Goal: Information Seeking & Learning: Learn about a topic

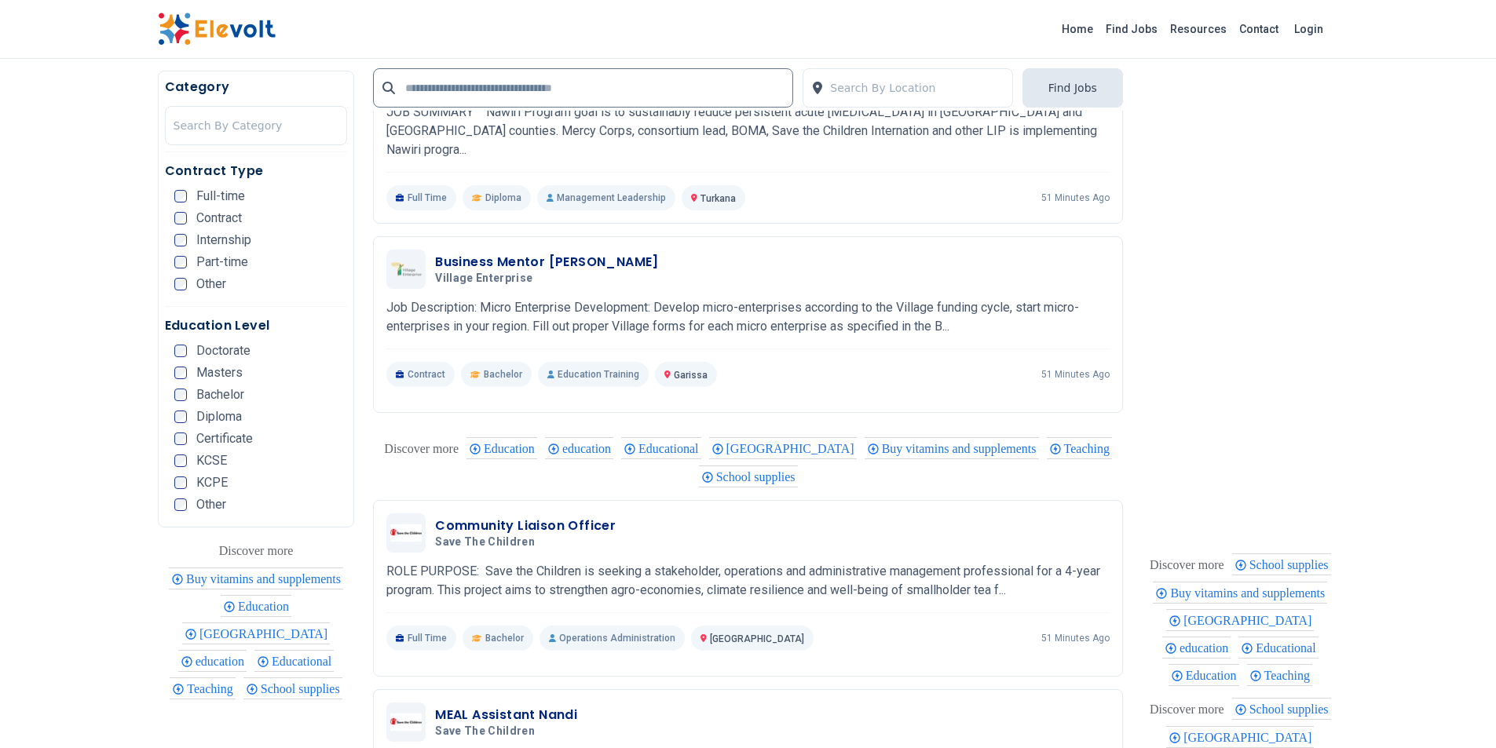
scroll to position [2723, 0]
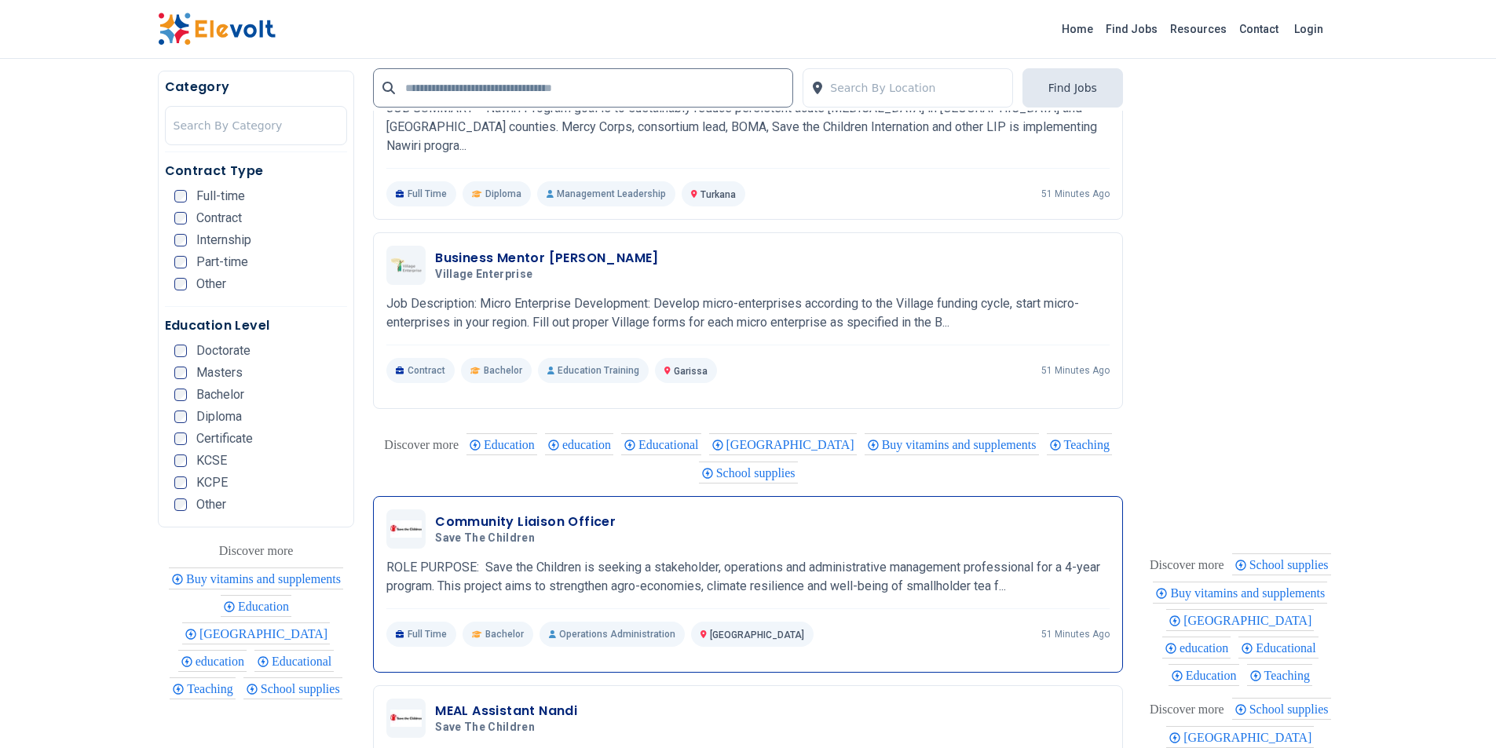
click at [586, 514] on h3 "Community Liaison Officer" at bounding box center [525, 522] width 181 height 19
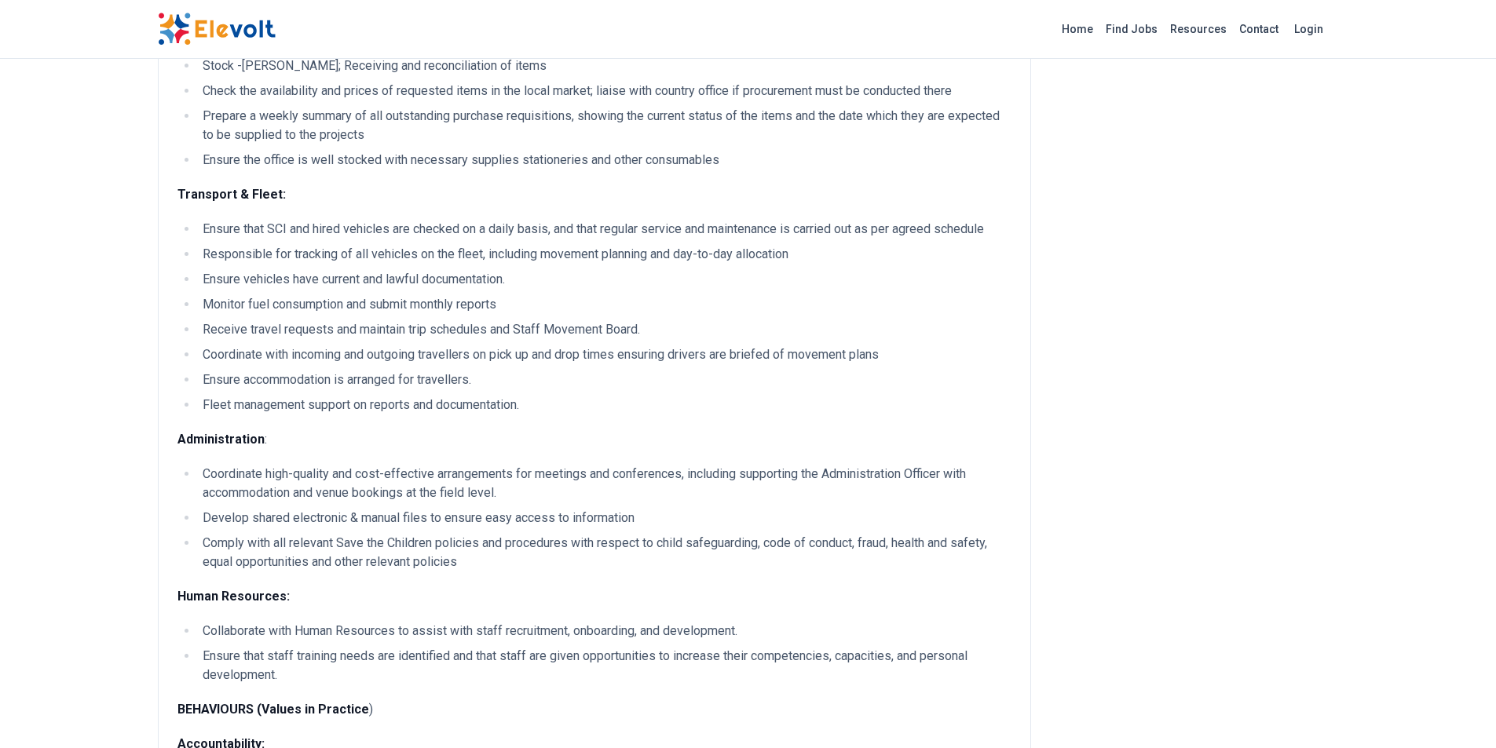
scroll to position [1047, 0]
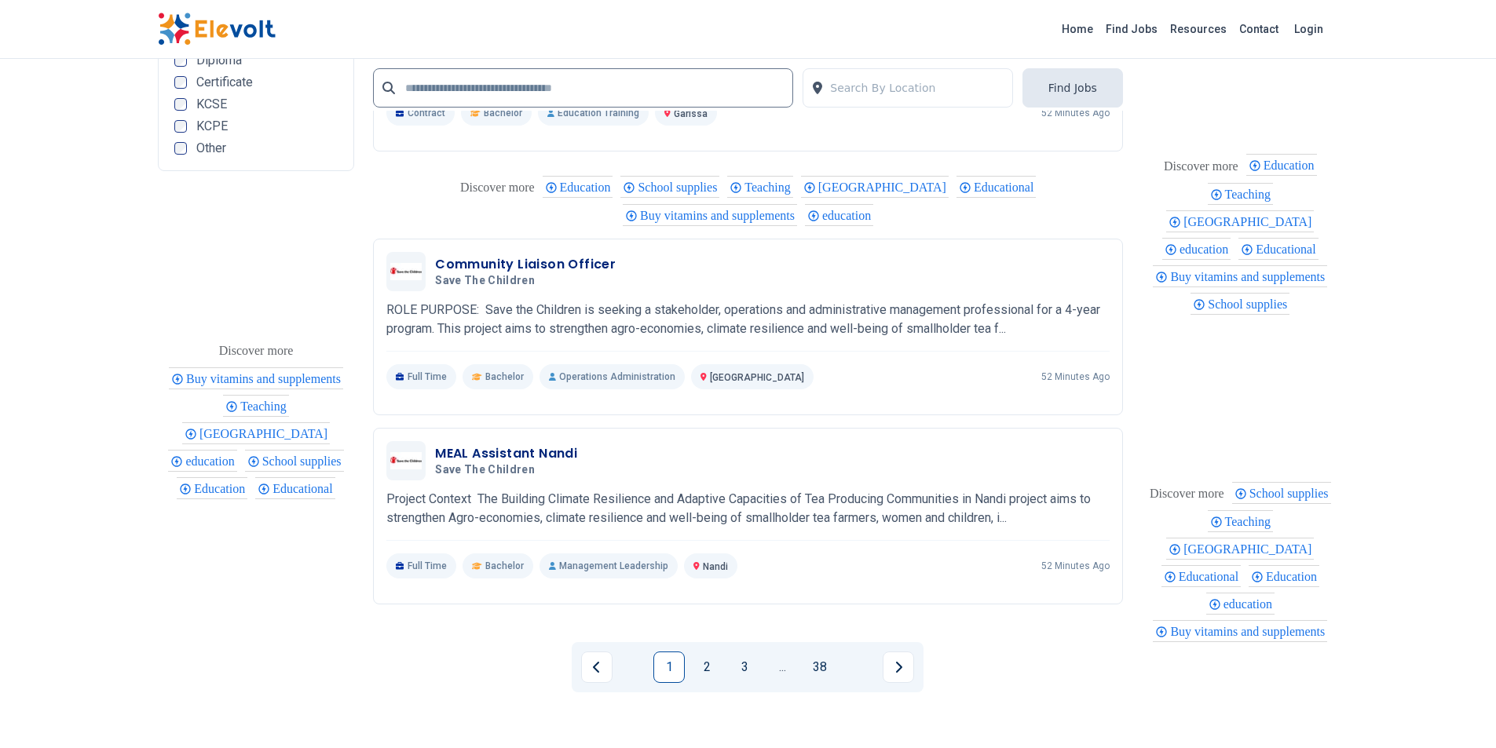
scroll to position [3157, 0]
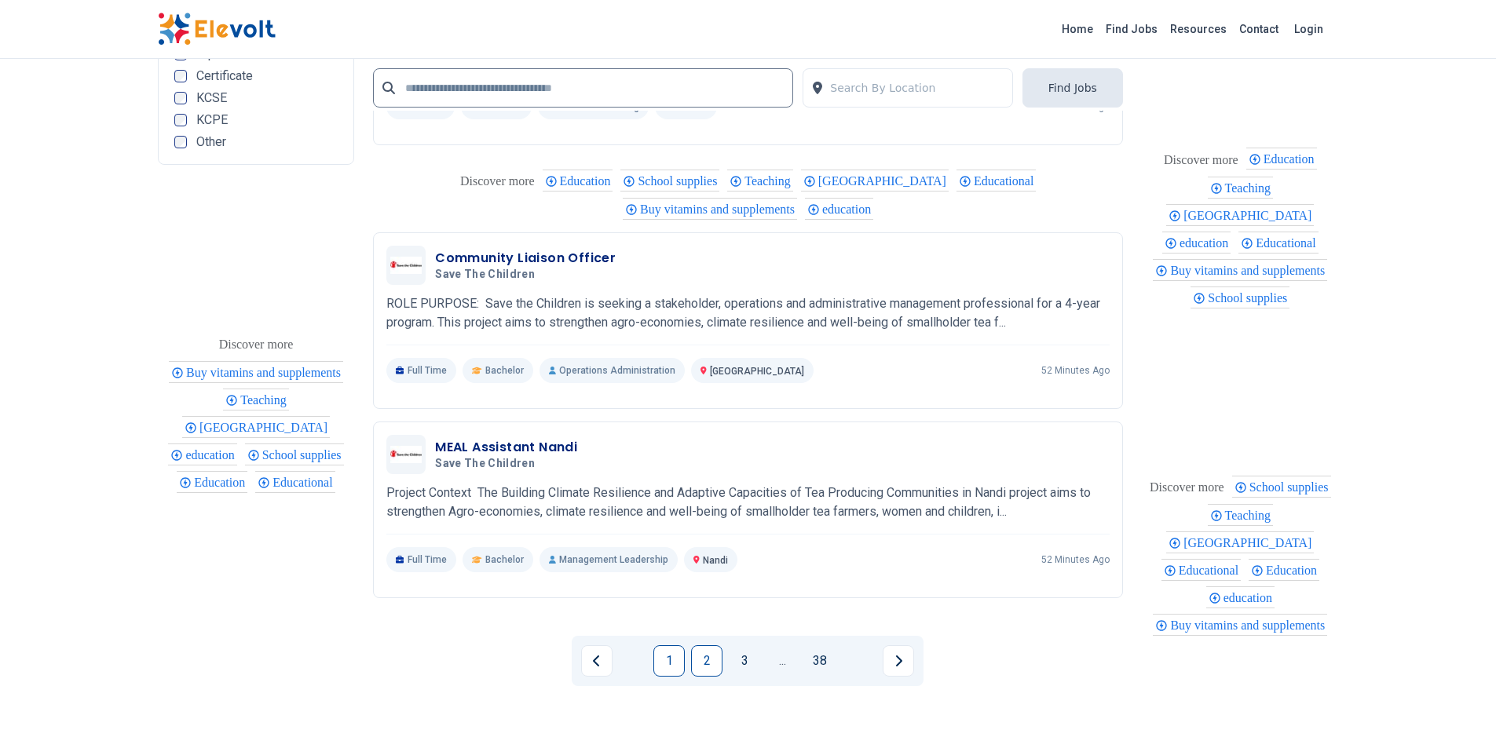
click at [708, 656] on link "2" at bounding box center [706, 660] width 31 height 31
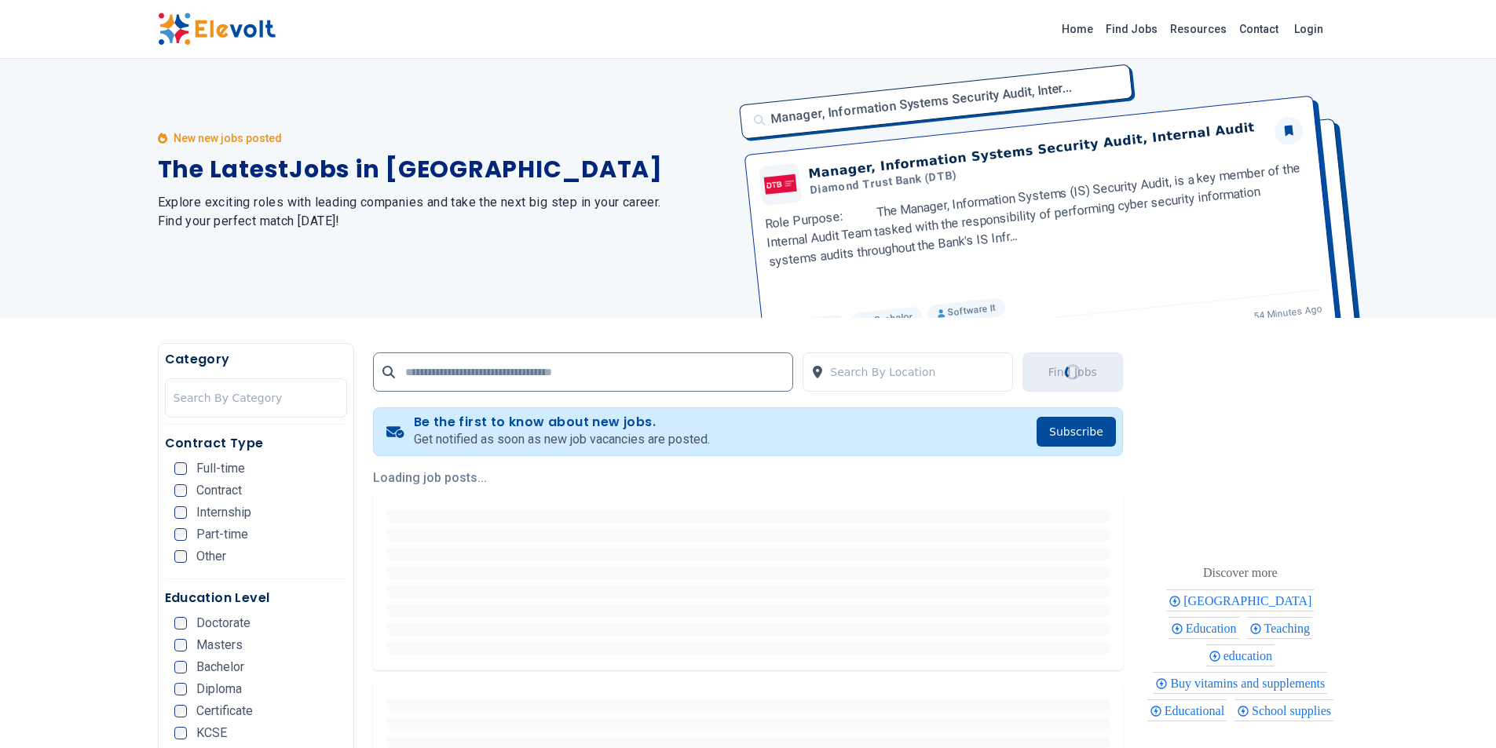
scroll to position [0, 0]
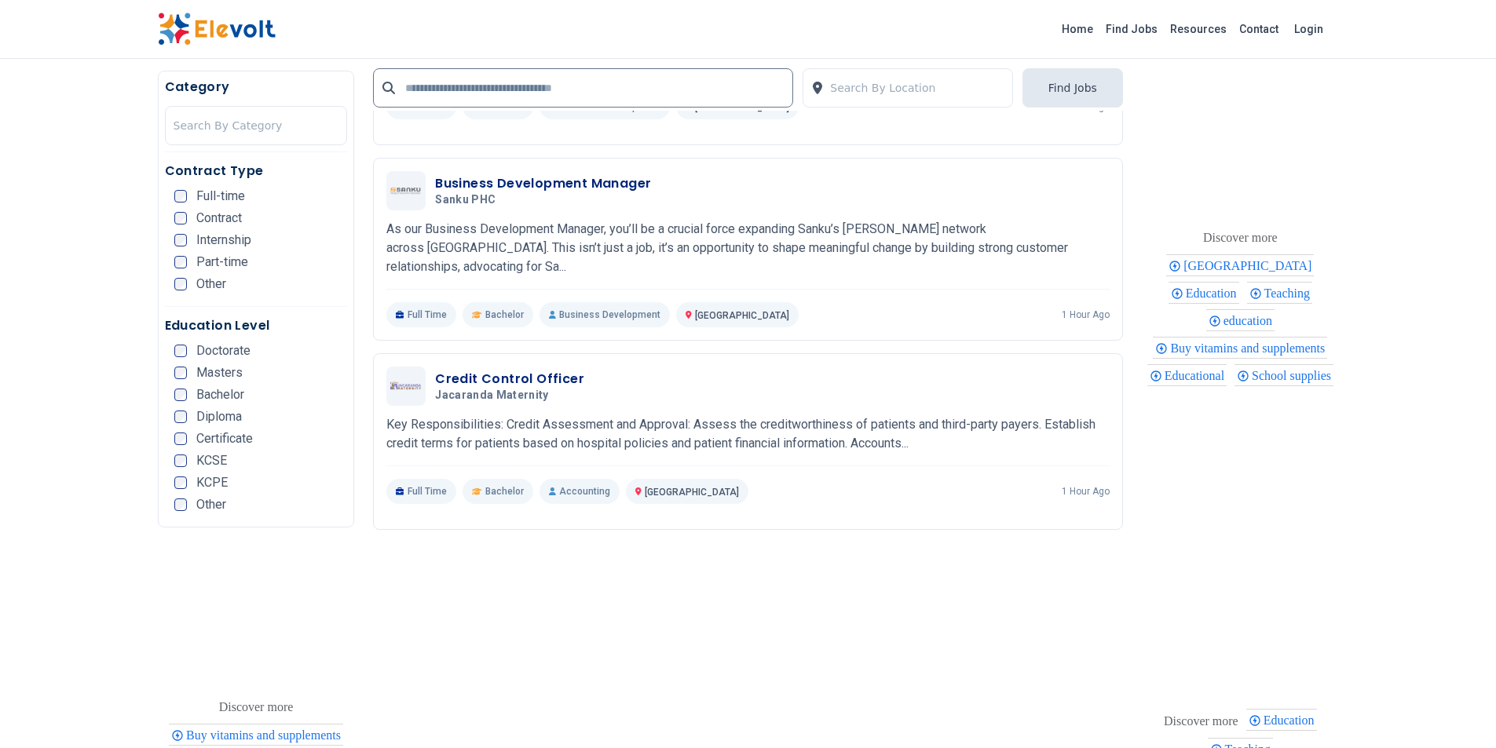
scroll to position [1780, 0]
